Goal: Information Seeking & Learning: Understand process/instructions

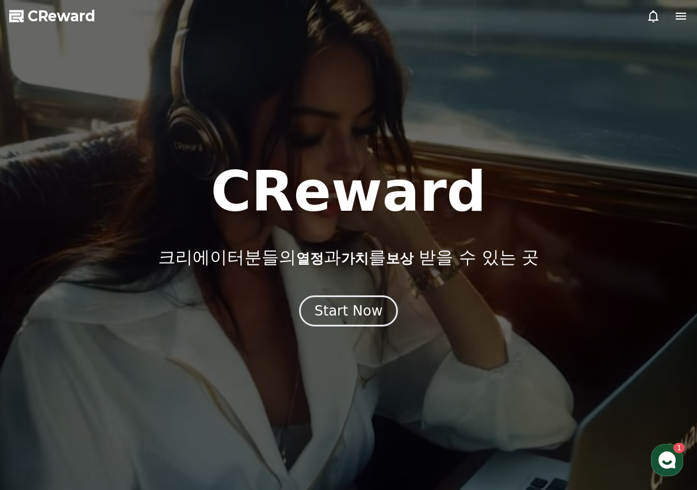
drag, startPoint x: 0, startPoint y: 0, endPoint x: 346, endPoint y: 327, distance: 476.5
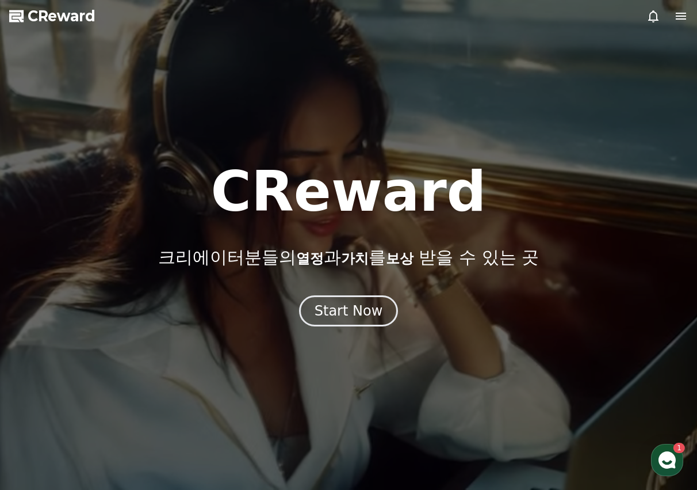
click at [346, 327] on div at bounding box center [348, 245] width 697 height 490
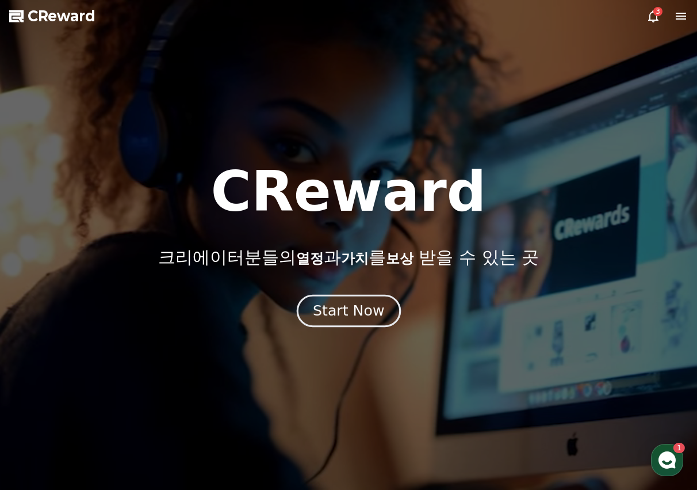
click at [351, 319] on div "Start Now" at bounding box center [348, 311] width 71 height 20
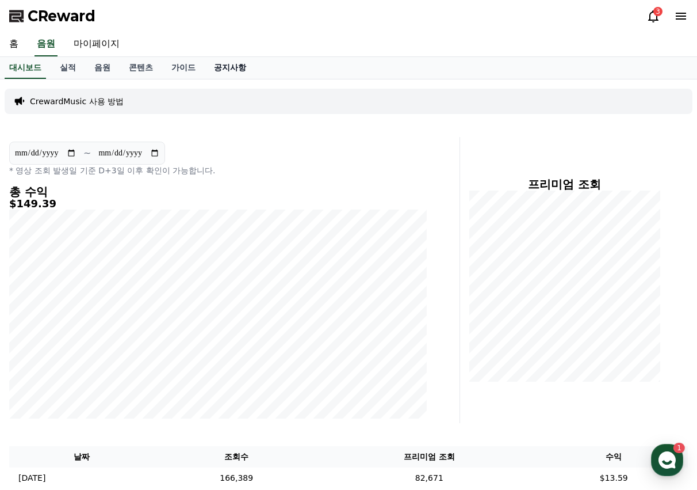
click at [231, 70] on link "공지사항" at bounding box center [230, 68] width 51 height 22
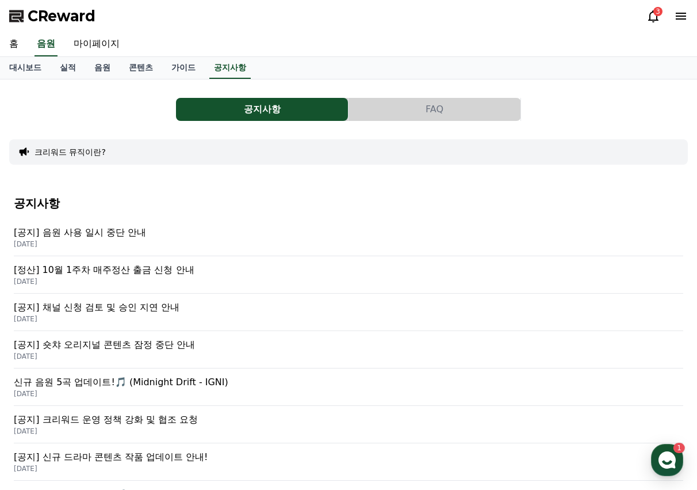
click at [111, 227] on p "[공지] 음원 사용 일시 중단 안내" at bounding box center [349, 232] width 670 height 14
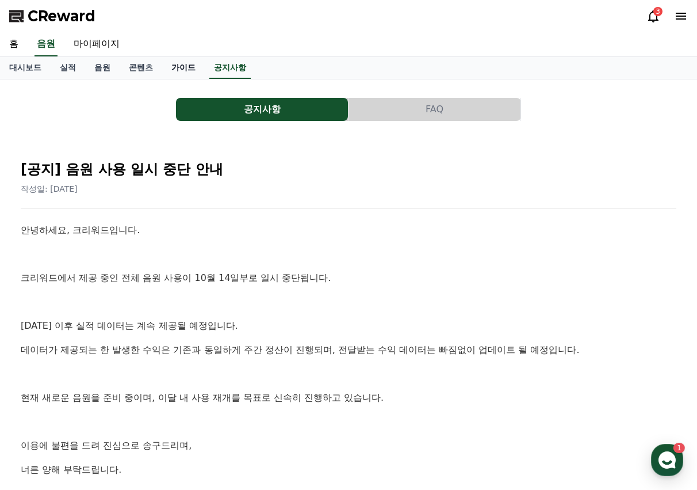
click at [174, 66] on link "가이드" at bounding box center [183, 68] width 43 height 22
